Goal: Answer question/provide support

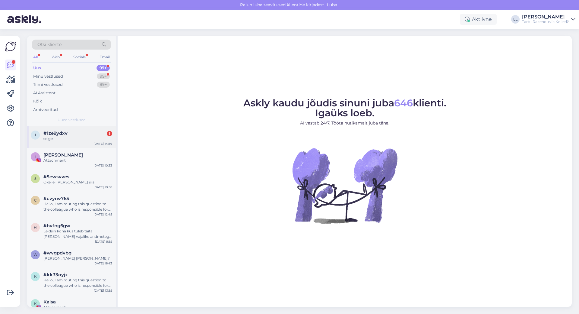
click at [65, 131] on span "#1ze9ydxv" at bounding box center [55, 132] width 24 height 5
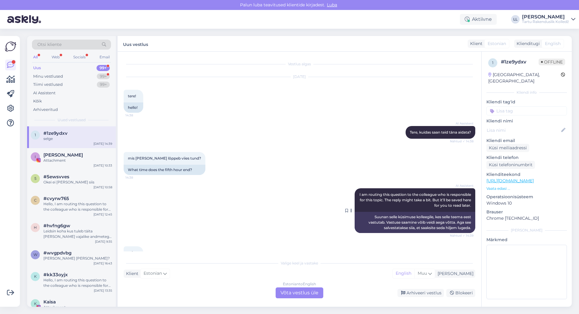
scroll to position [24, 0]
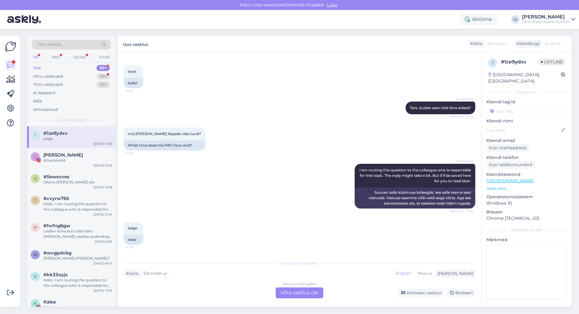
click at [291, 292] on div "Estonian to English Võta vestlus üle" at bounding box center [300, 292] width 48 height 11
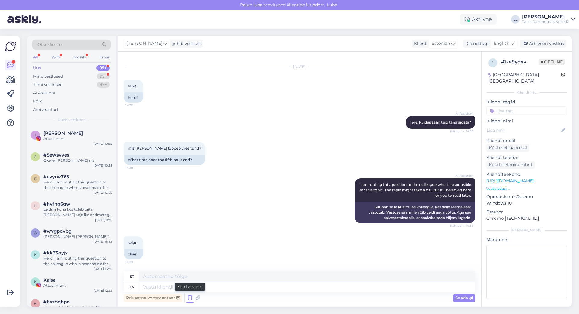
click at [189, 297] on icon at bounding box center [190, 297] width 7 height 9
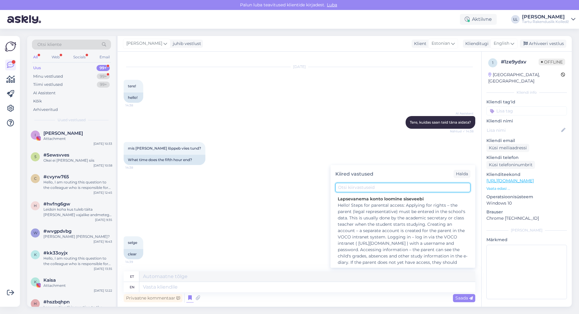
click at [364, 187] on input "text" at bounding box center [403, 187] width 135 height 9
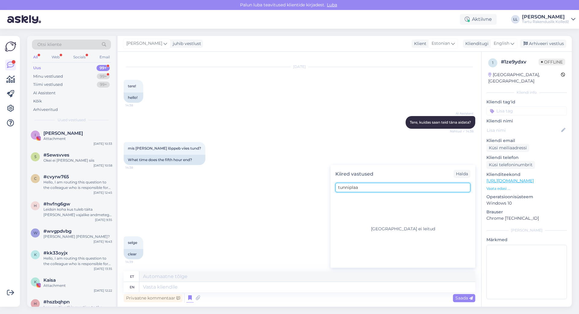
type input "tunniplaan"
drag, startPoint x: 351, startPoint y: 187, endPoint x: 295, endPoint y: 187, distance: 55.8
click at [295, 187] on div "Vestlus algas Sep 9 2025 tere! 14:38 hello! AI Assistent Tere, kuidas saan teid…" at bounding box center [300, 179] width 364 height 255
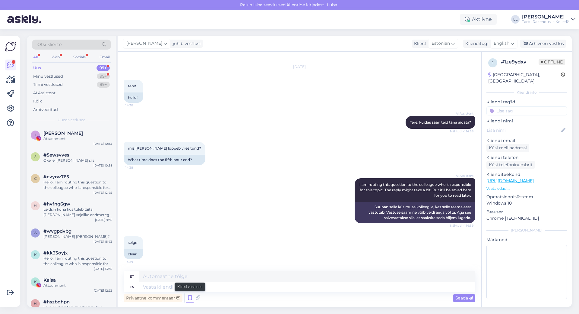
click at [191, 299] on icon at bounding box center [190, 297] width 7 height 9
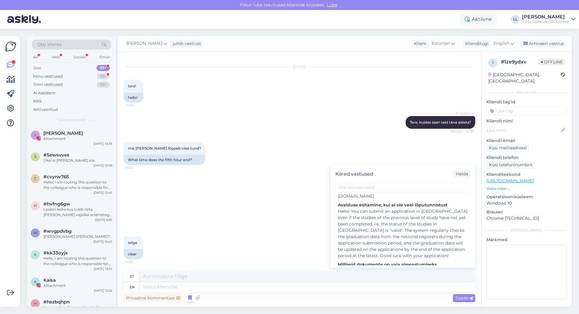
scroll to position [1237, 0]
click at [341, 285] on textarea at bounding box center [307, 287] width 336 height 10
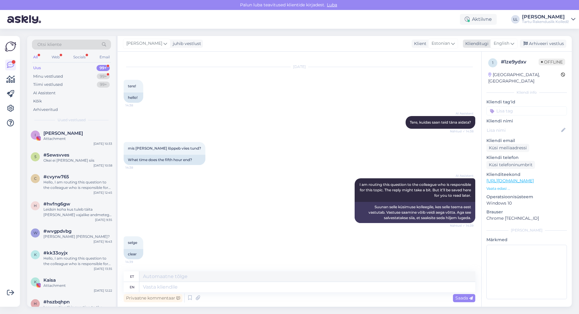
click at [505, 41] on span "English" at bounding box center [502, 43] width 16 height 7
type input "es"
click at [490, 82] on link "Estonian" at bounding box center [491, 80] width 66 height 10
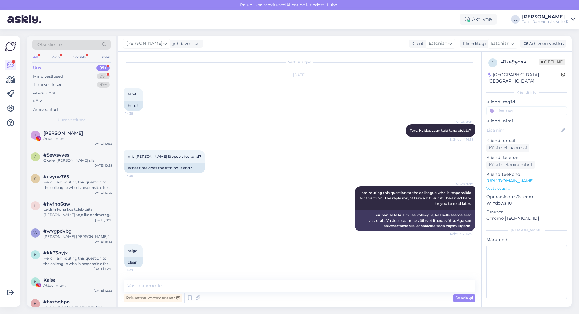
scroll to position [2, 0]
click at [186, 286] on textarea at bounding box center [300, 285] width 352 height 13
type textarea "Tere! Tunniplaan on leitav siseveebist."
click at [472, 297] on icon at bounding box center [472, 298] width 4 height 4
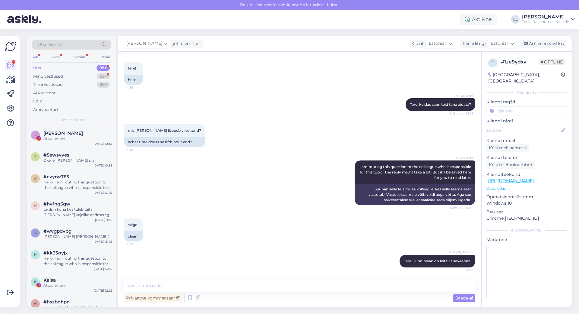
click at [499, 186] on p "Vaata edasi ..." at bounding box center [527, 188] width 81 height 5
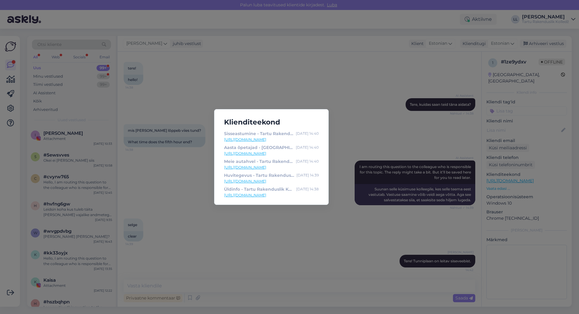
click at [345, 222] on div "Klienditeekond Sisseastumine - Tartu Rakenduslik Kolledž Sep 9 14:40 https://vo…" at bounding box center [289, 157] width 579 height 314
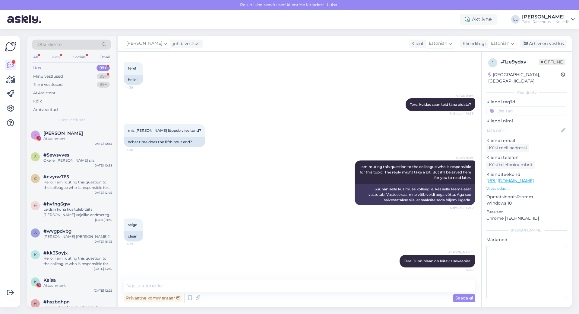
click at [54, 57] on div "Web" at bounding box center [55, 57] width 11 height 8
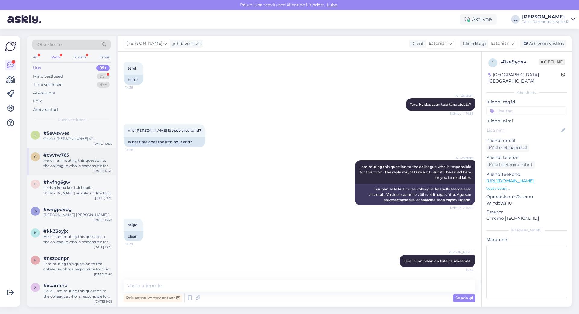
click at [59, 168] on div "Hello, I am routing this question to the colleague who is responsible for this …" at bounding box center [77, 163] width 69 height 11
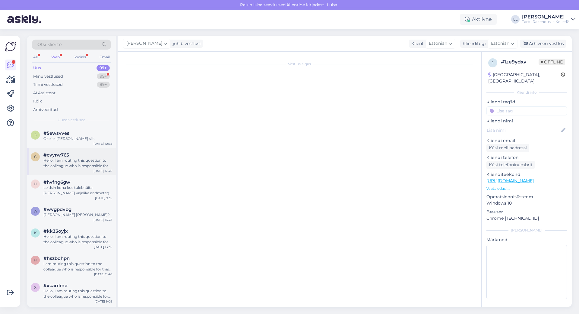
scroll to position [0, 0]
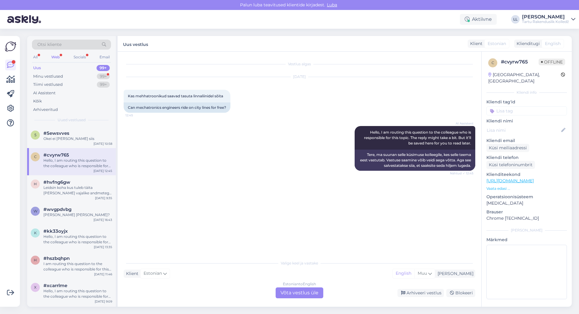
click at [304, 291] on div "Estonian to English Võta vestlus üle" at bounding box center [300, 292] width 48 height 11
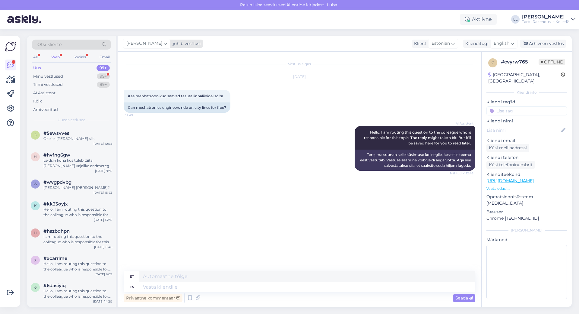
click at [152, 44] on span "[PERSON_NAME]" at bounding box center [144, 43] width 36 height 7
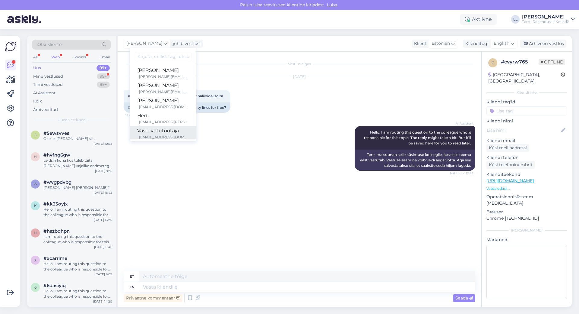
click at [150, 131] on div "Vastuvõtutöötaja" at bounding box center [163, 130] width 52 height 7
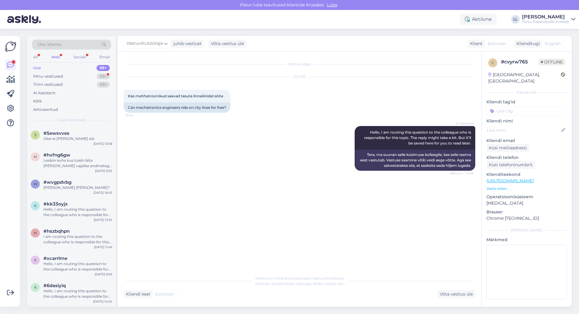
click at [53, 59] on div "Web" at bounding box center [55, 57] width 11 height 8
click at [84, 211] on div "Hello, I am routing this question to the colleague who is responsible for this …" at bounding box center [77, 211] width 69 height 11
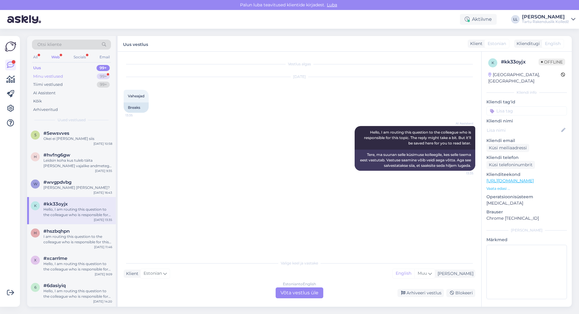
click at [53, 75] on div "Minu vestlused" at bounding box center [48, 76] width 30 height 6
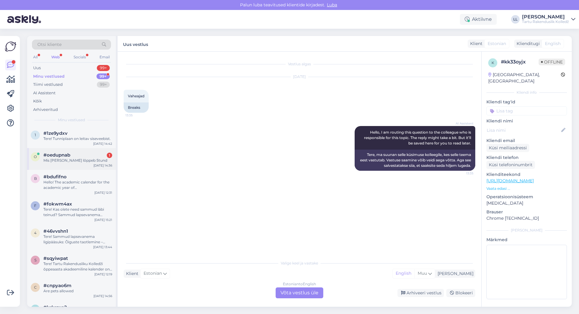
click at [72, 157] on div "#oedupnab 1" at bounding box center [77, 154] width 69 height 5
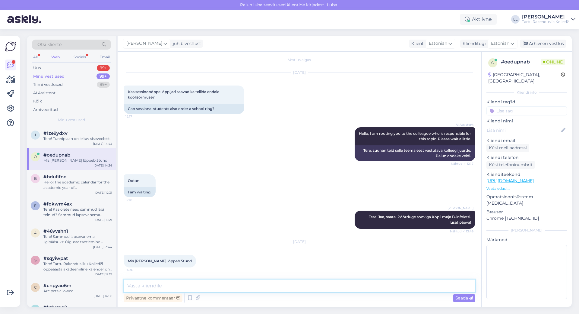
click at [193, 283] on textarea at bounding box center [300, 285] width 352 height 13
click at [190, 284] on textarea "Tere! Tunniplaan on leitavsiseveebist." at bounding box center [300, 285] width 352 height 13
click at [189, 284] on textarea "Tere! Tunniplaan on leitavsiseveebist." at bounding box center [300, 285] width 352 height 13
type textarea "Tere! Tunniplaan on leitav siseveebist."
click at [471, 298] on icon at bounding box center [472, 298] width 4 height 4
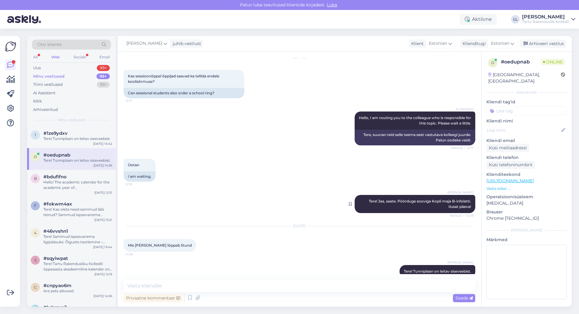
scroll to position [30, 0]
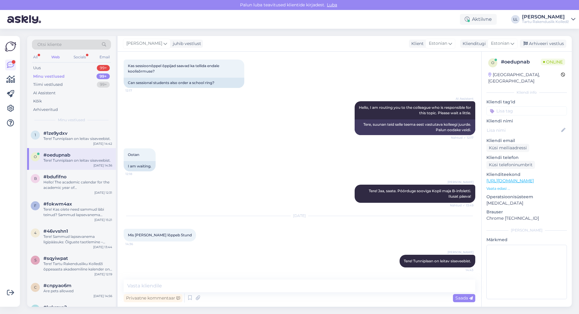
click at [56, 57] on div "Web" at bounding box center [55, 57] width 11 height 8
click at [52, 77] on div "Minu vestlused" at bounding box center [48, 76] width 31 height 6
click at [52, 131] on span "#oedupnab" at bounding box center [56, 132] width 27 height 5
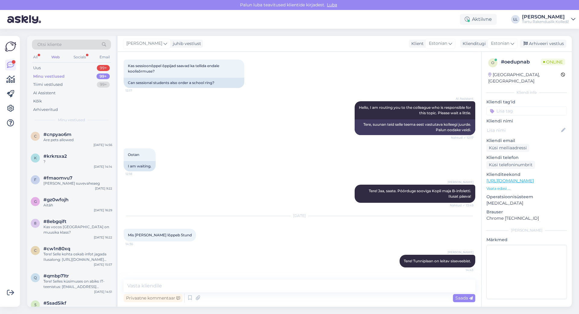
scroll to position [0, 0]
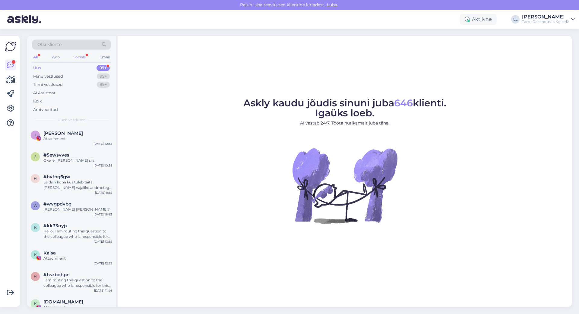
click at [80, 56] on div "Socials" at bounding box center [79, 57] width 15 height 8
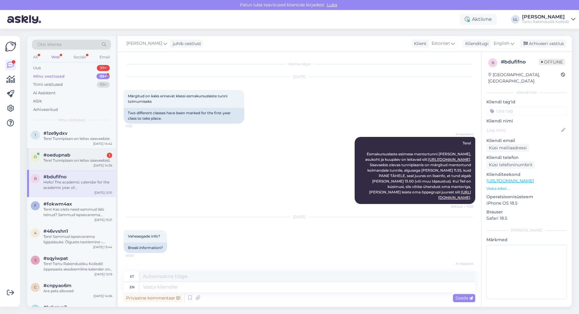
click at [66, 164] on div "o #oedupnab 1 Tere! Tunniplaan on leitav siseveebist. [DATE] 14:36" at bounding box center [71, 159] width 89 height 22
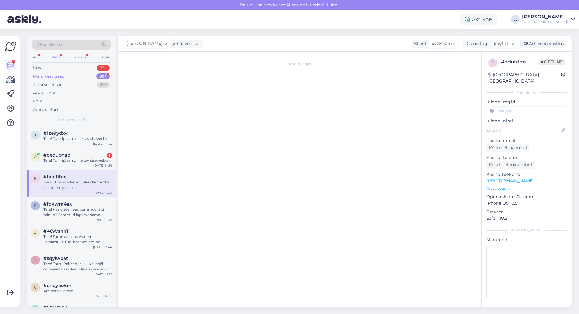
scroll to position [30, 0]
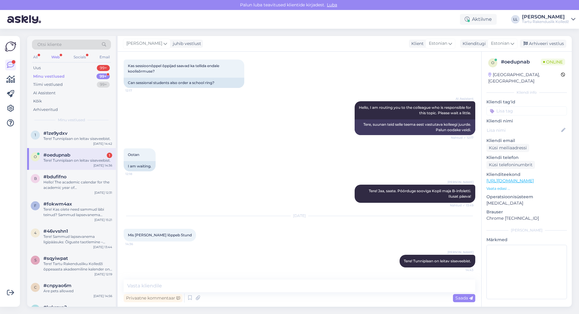
click at [63, 156] on span "#oedupnab" at bounding box center [56, 154] width 27 height 5
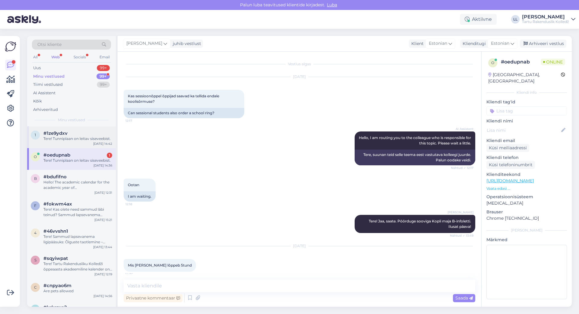
click at [79, 139] on div "Tere! Tunniplaan on leitav siseveebist." at bounding box center [77, 138] width 69 height 5
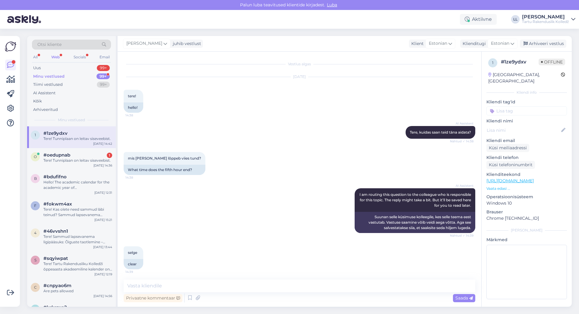
scroll to position [28, 0]
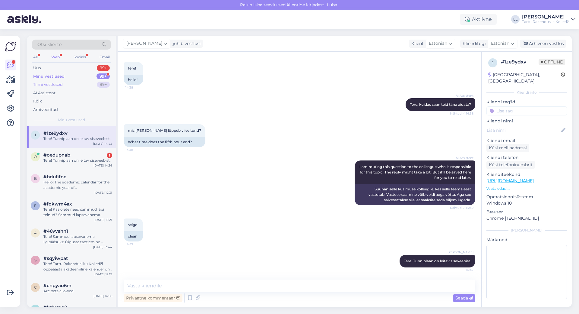
drag, startPoint x: 56, startPoint y: 75, endPoint x: 88, endPoint y: 87, distance: 34.1
click at [56, 76] on div "Minu vestlused" at bounding box center [48, 76] width 31 height 6
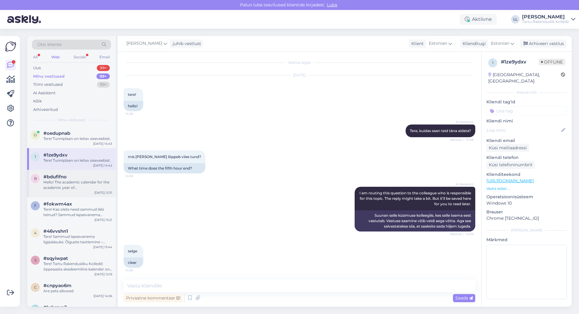
scroll to position [0, 0]
